Goal: Find specific page/section: Find specific page/section

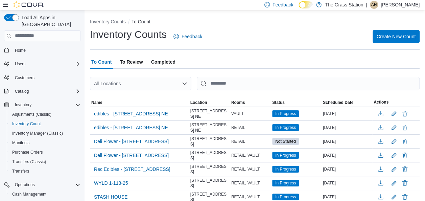
click at [184, 83] on icon "Open list of options" at bounding box center [184, 83] width 5 height 5
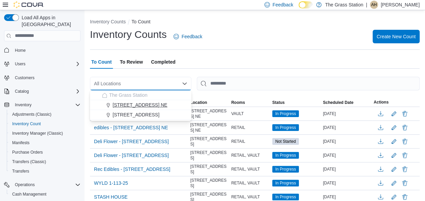
drag, startPoint x: 150, startPoint y: 101, endPoint x: 157, endPoint y: 102, distance: 7.5
click at [157, 102] on button "[STREET_ADDRESS] NE" at bounding box center [141, 105] width 102 height 10
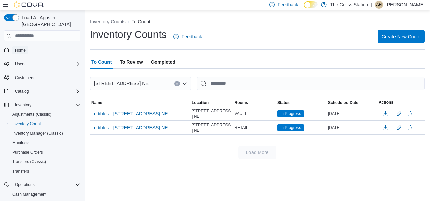
click at [27, 46] on link "Home" at bounding box center [20, 50] width 16 height 8
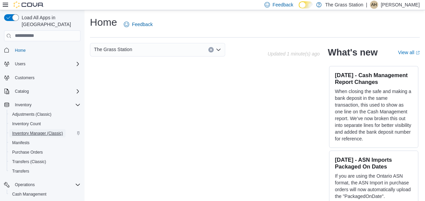
click at [38, 131] on span "Inventory Manager (Classic)" at bounding box center [37, 133] width 51 height 5
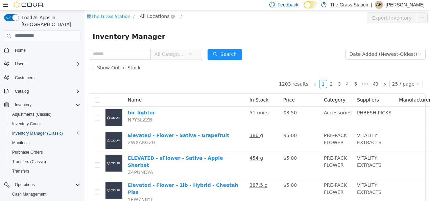
click at [156, 13] on span "All Locations" at bounding box center [155, 15] width 30 height 7
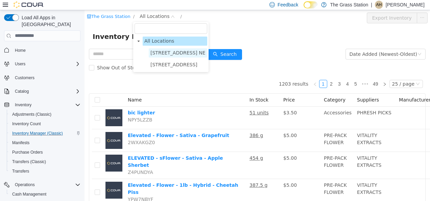
click at [166, 50] on span "[STREET_ADDRESS] NE" at bounding box center [178, 52] width 55 height 5
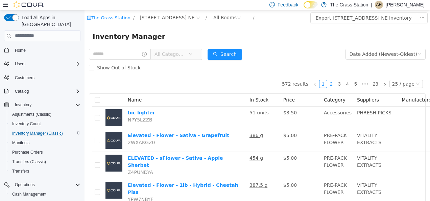
click at [330, 83] on link "2" at bounding box center [331, 83] width 7 height 7
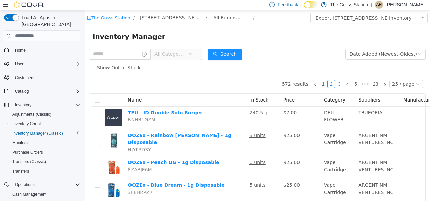
click at [337, 83] on link "3" at bounding box center [339, 83] width 7 height 7
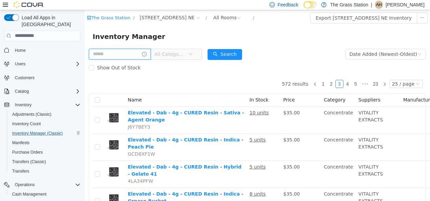
click at [113, 56] on input "text" at bounding box center [120, 53] width 62 height 11
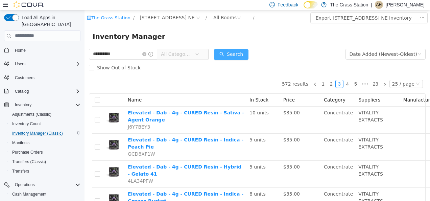
click at [236, 52] on button "Search" at bounding box center [231, 54] width 35 height 11
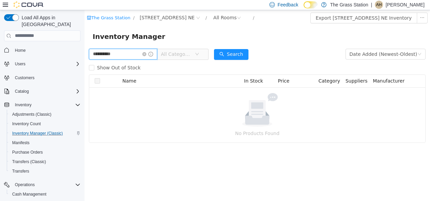
click at [129, 55] on input "**********" at bounding box center [123, 53] width 68 height 11
type input "**********"
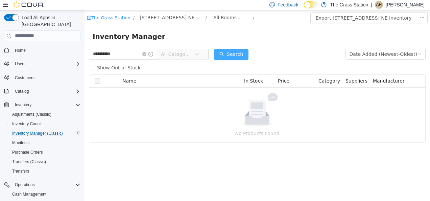
click at [231, 50] on button "Search" at bounding box center [231, 54] width 35 height 11
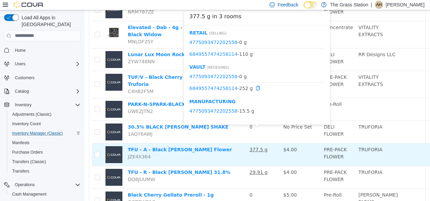
scroll to position [304, 0]
